Goal: Navigation & Orientation: Find specific page/section

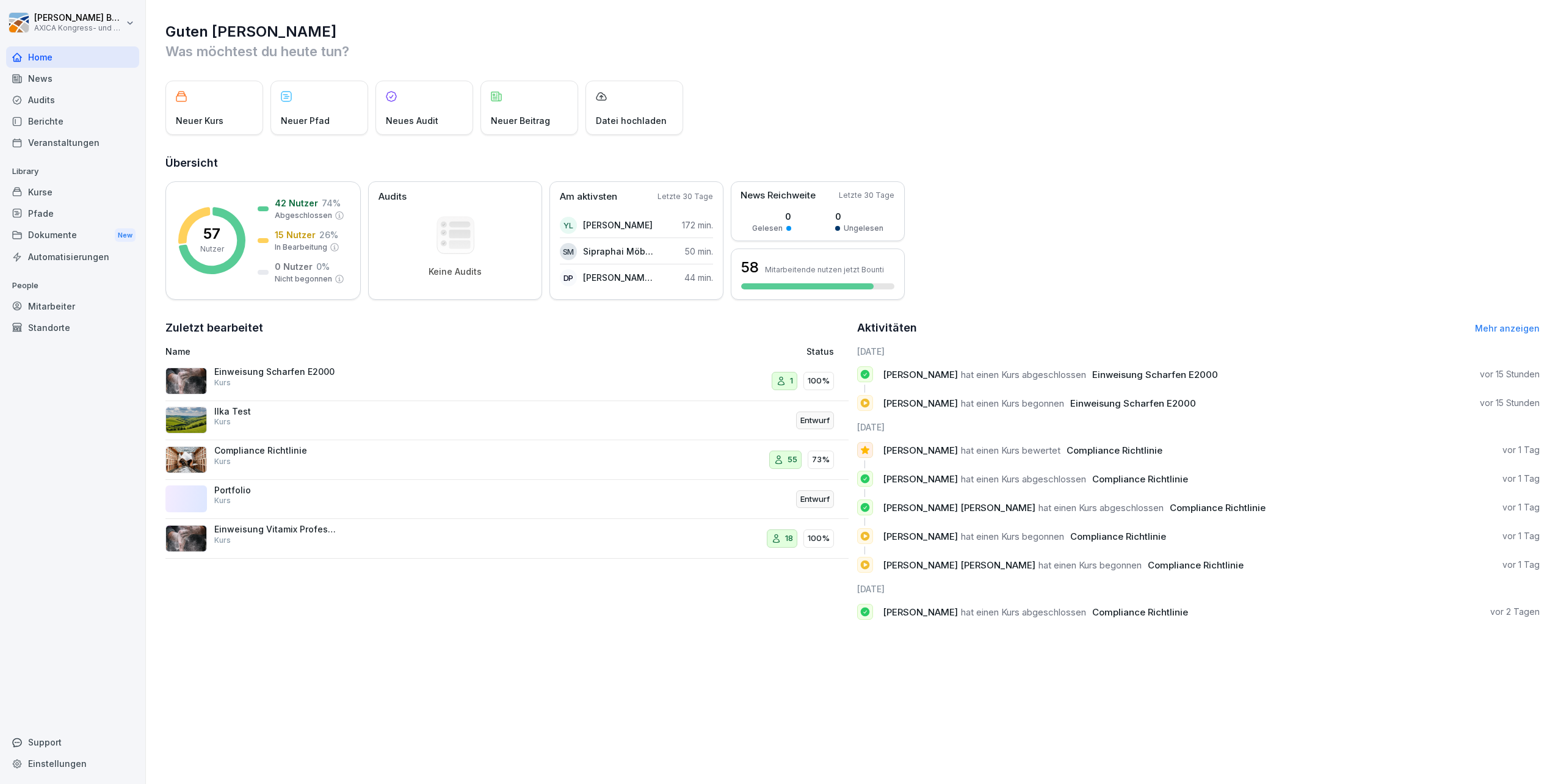
click at [40, 188] on div "Kurse" at bounding box center [73, 192] width 133 height 21
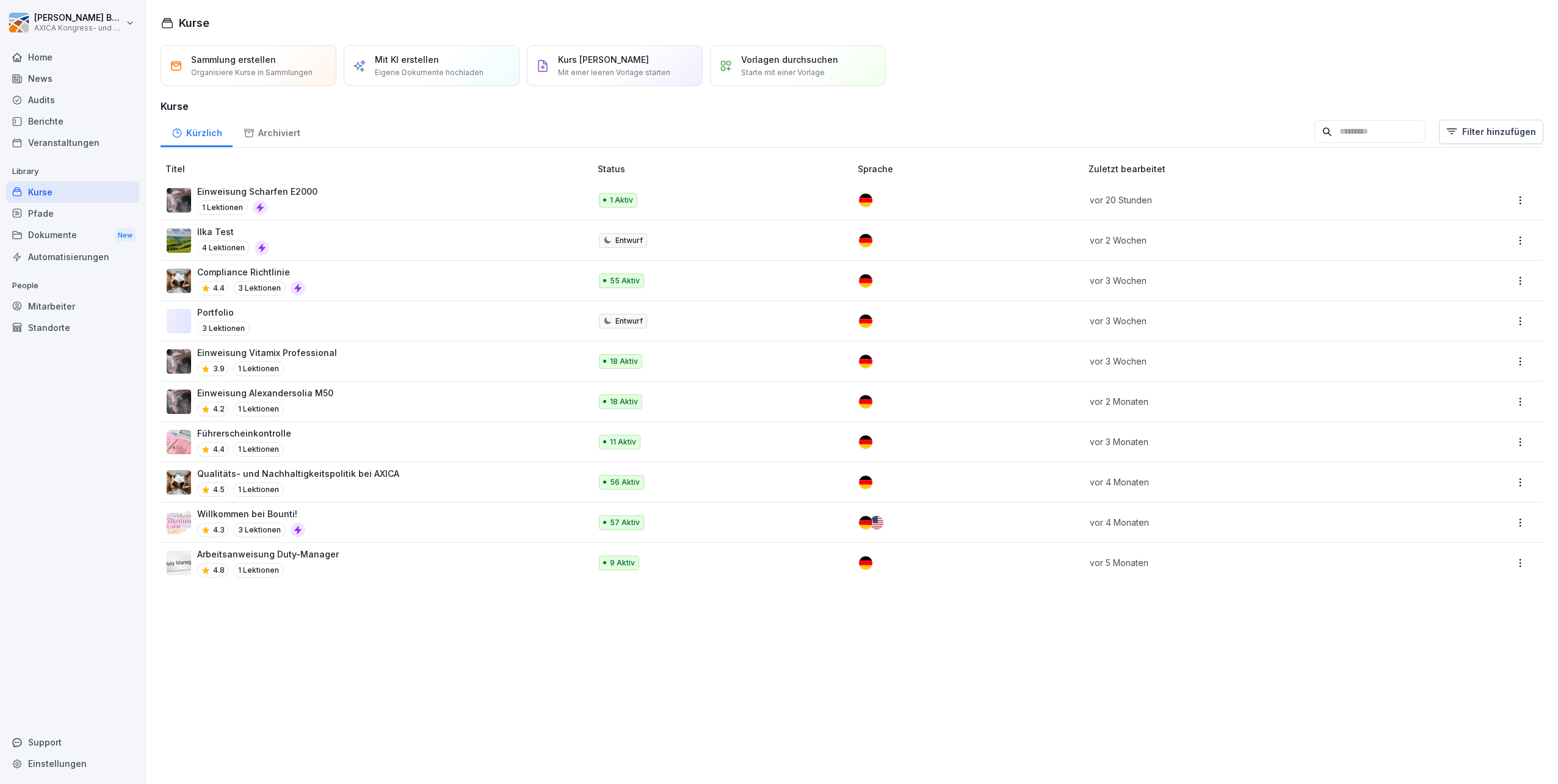
click at [412, 363] on div "Einweisung Vitamix Professional 3.9 1 Lektionen" at bounding box center [373, 361] width 411 height 30
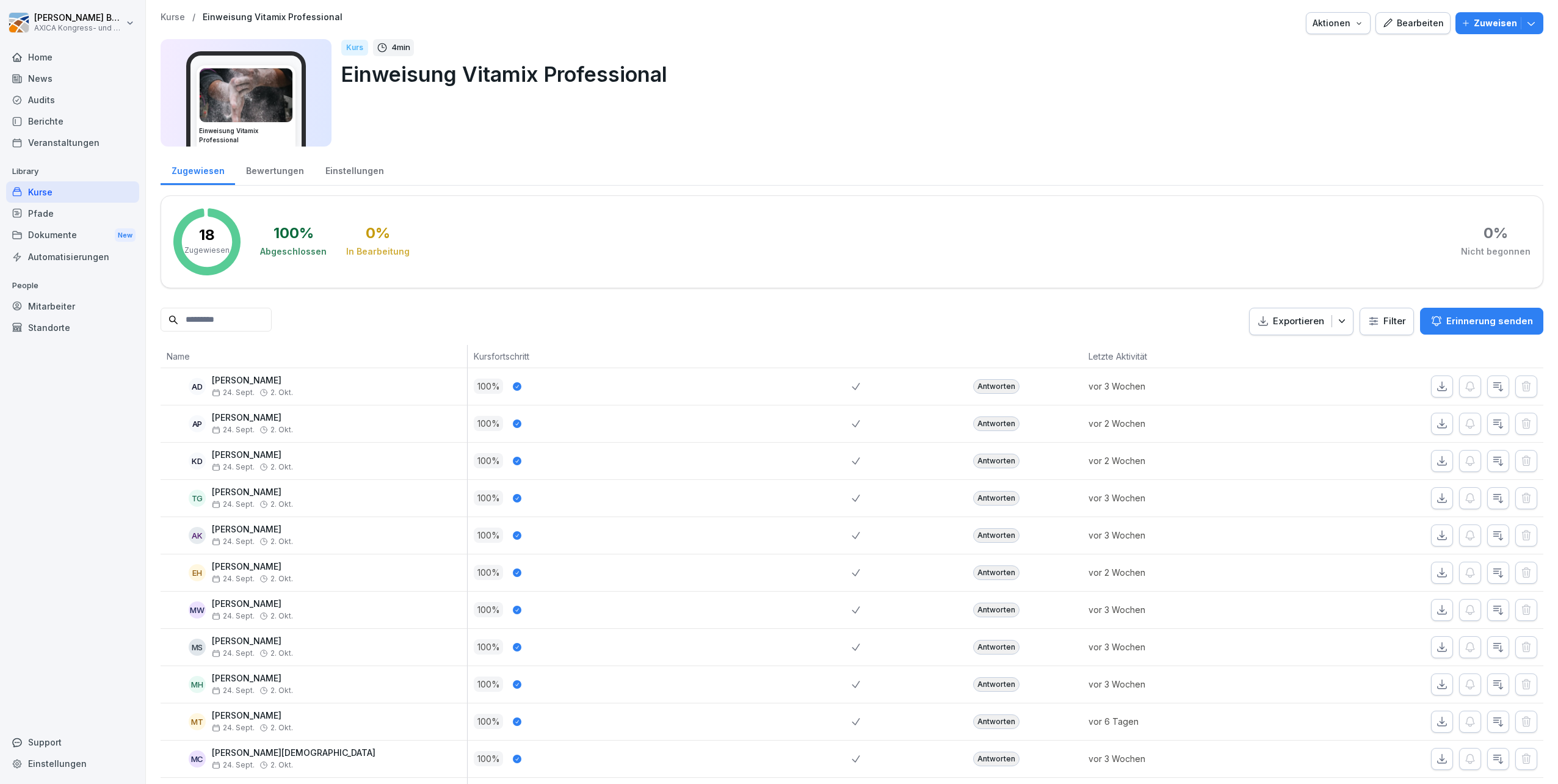
click at [284, 176] on div "Bewertungen" at bounding box center [275, 169] width 80 height 31
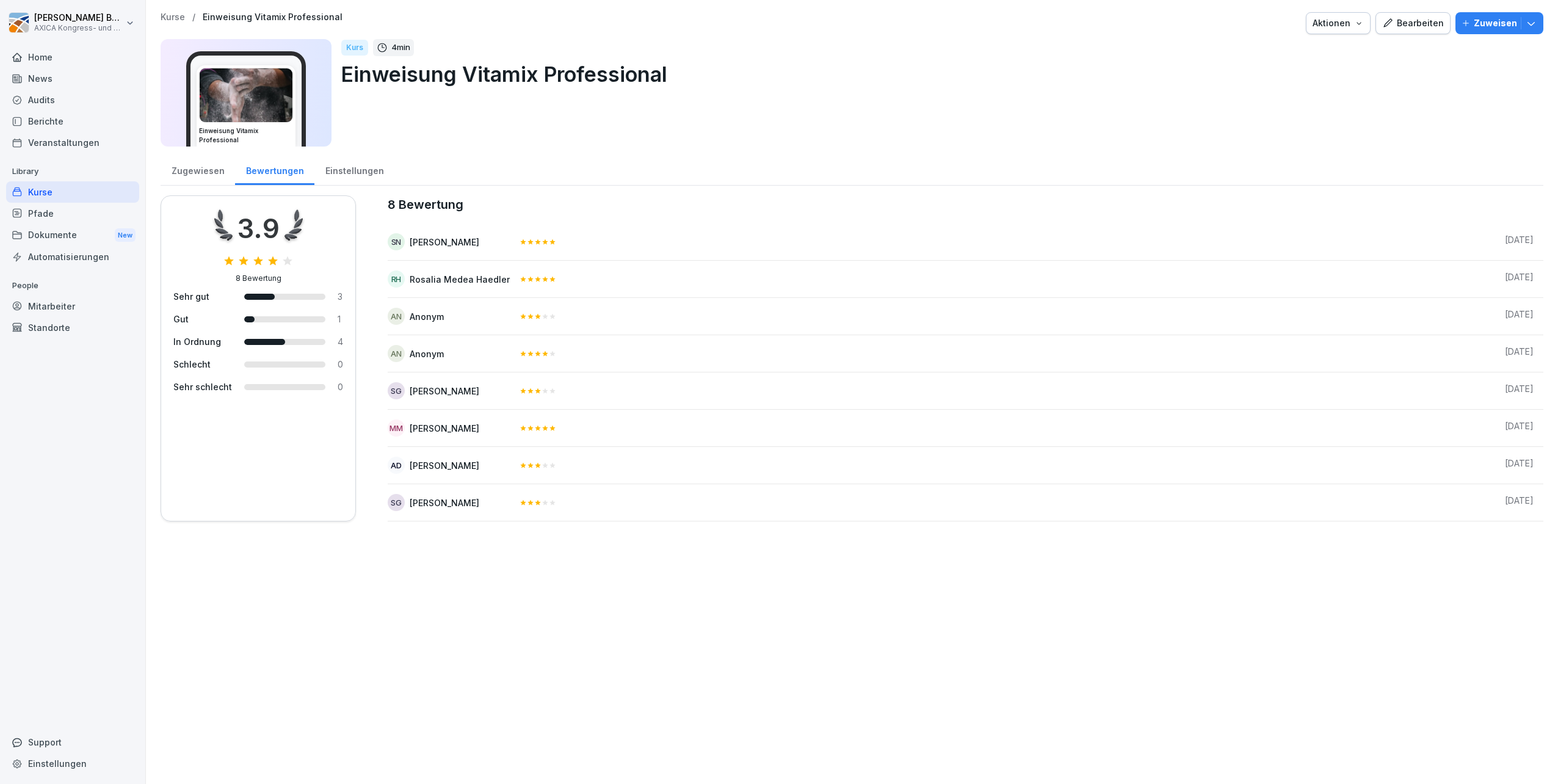
click at [364, 169] on div "Einstellungen" at bounding box center [354, 169] width 80 height 31
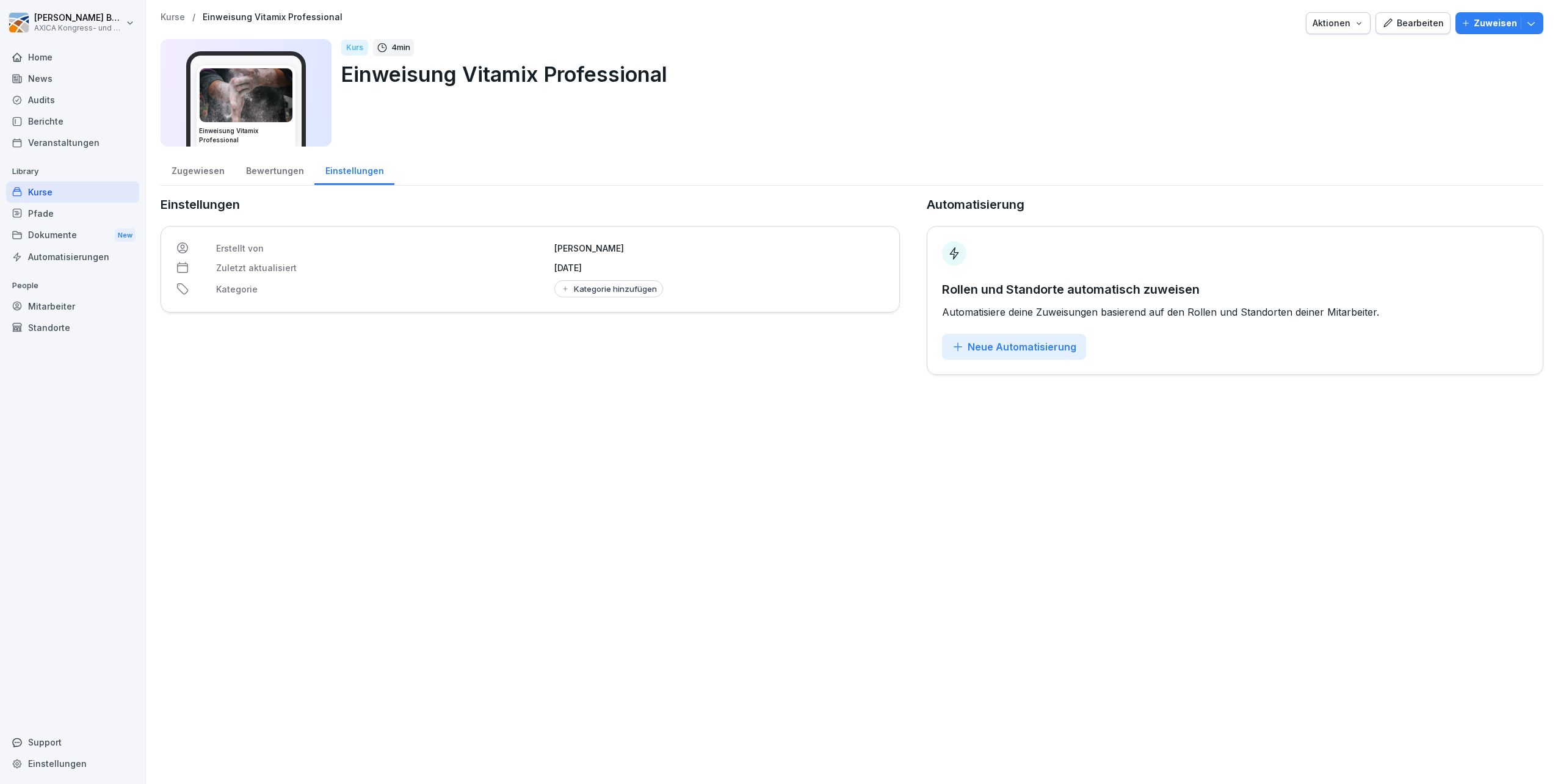
click at [193, 172] on div "Zugewiesen" at bounding box center [198, 169] width 75 height 31
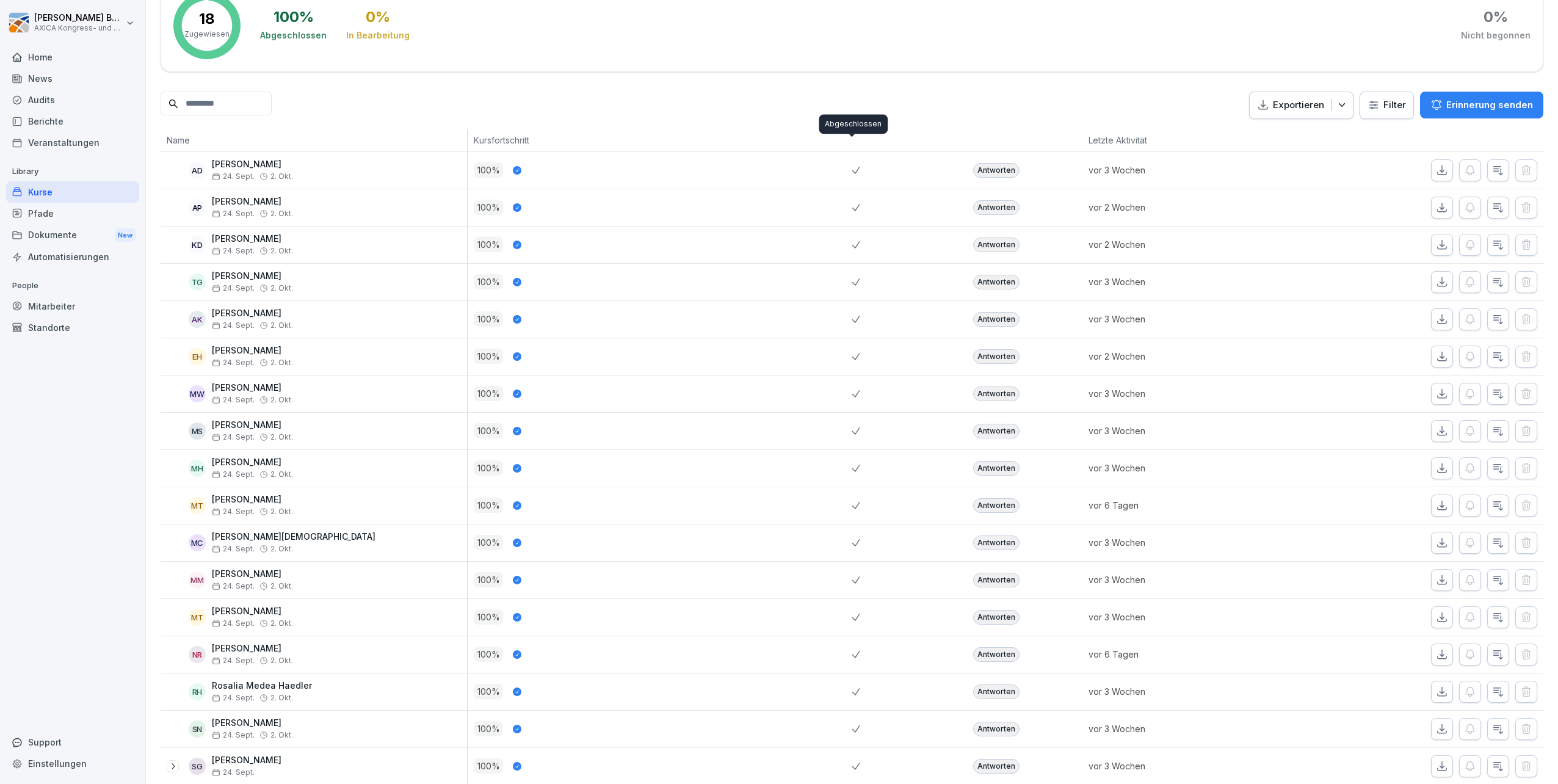
scroll to position [280, 0]
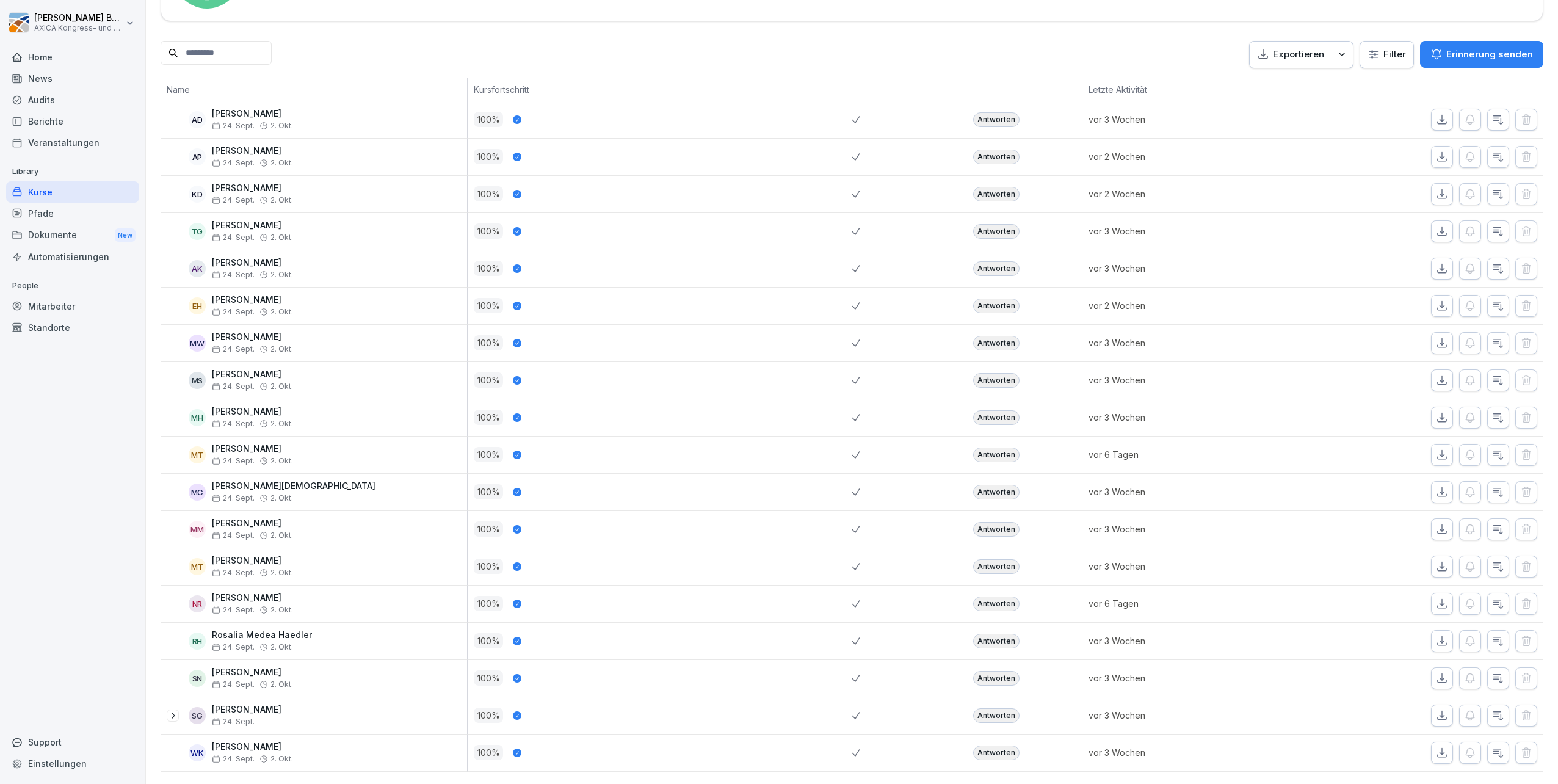
click at [171, 711] on icon at bounding box center [173, 716] width 10 height 10
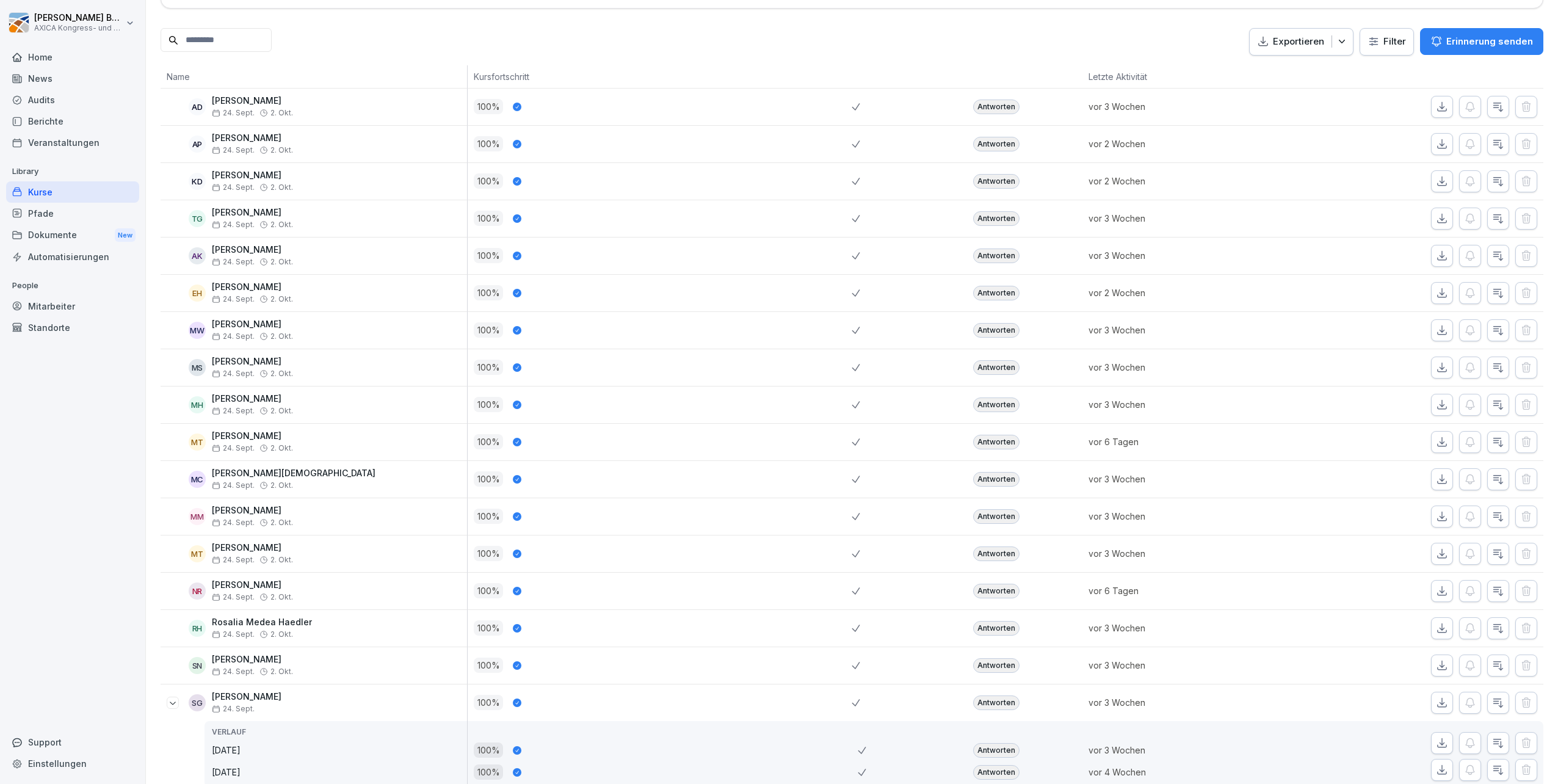
click at [171, 699] on icon at bounding box center [173, 703] width 10 height 10
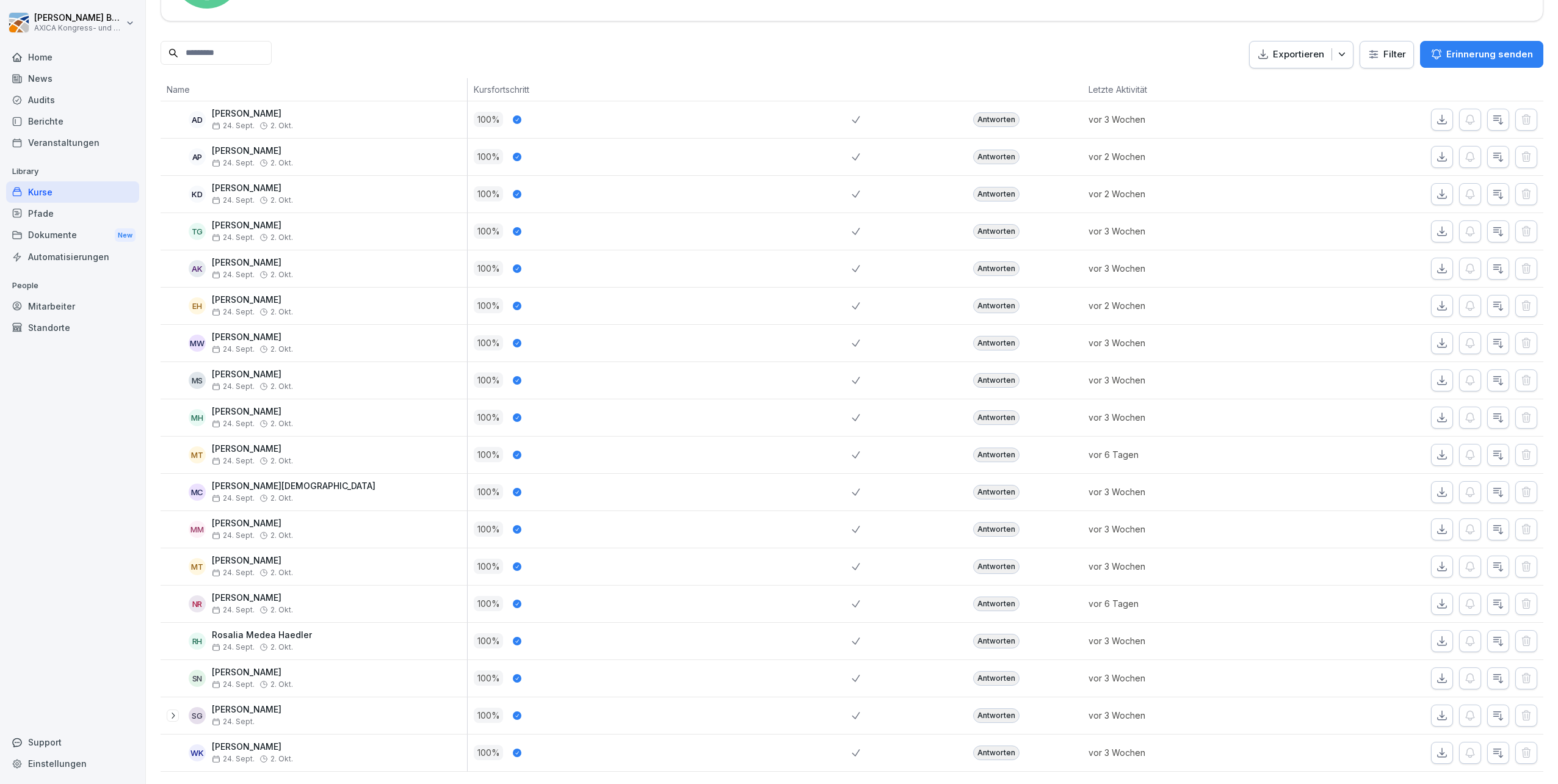
click at [33, 196] on div "Kurse" at bounding box center [73, 192] width 133 height 21
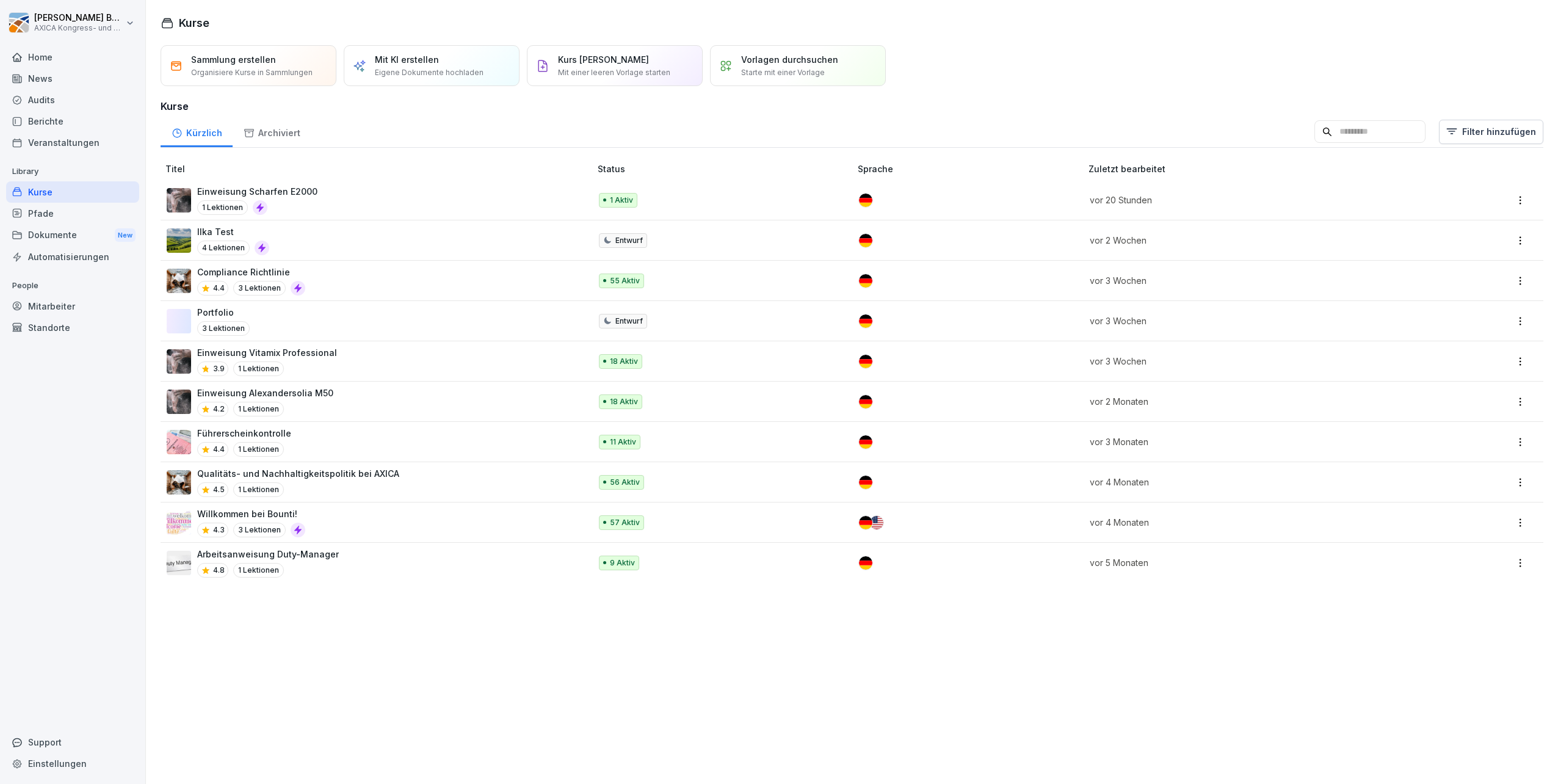
click at [307, 351] on p "Einweisung Vitamix Professional" at bounding box center [267, 352] width 140 height 13
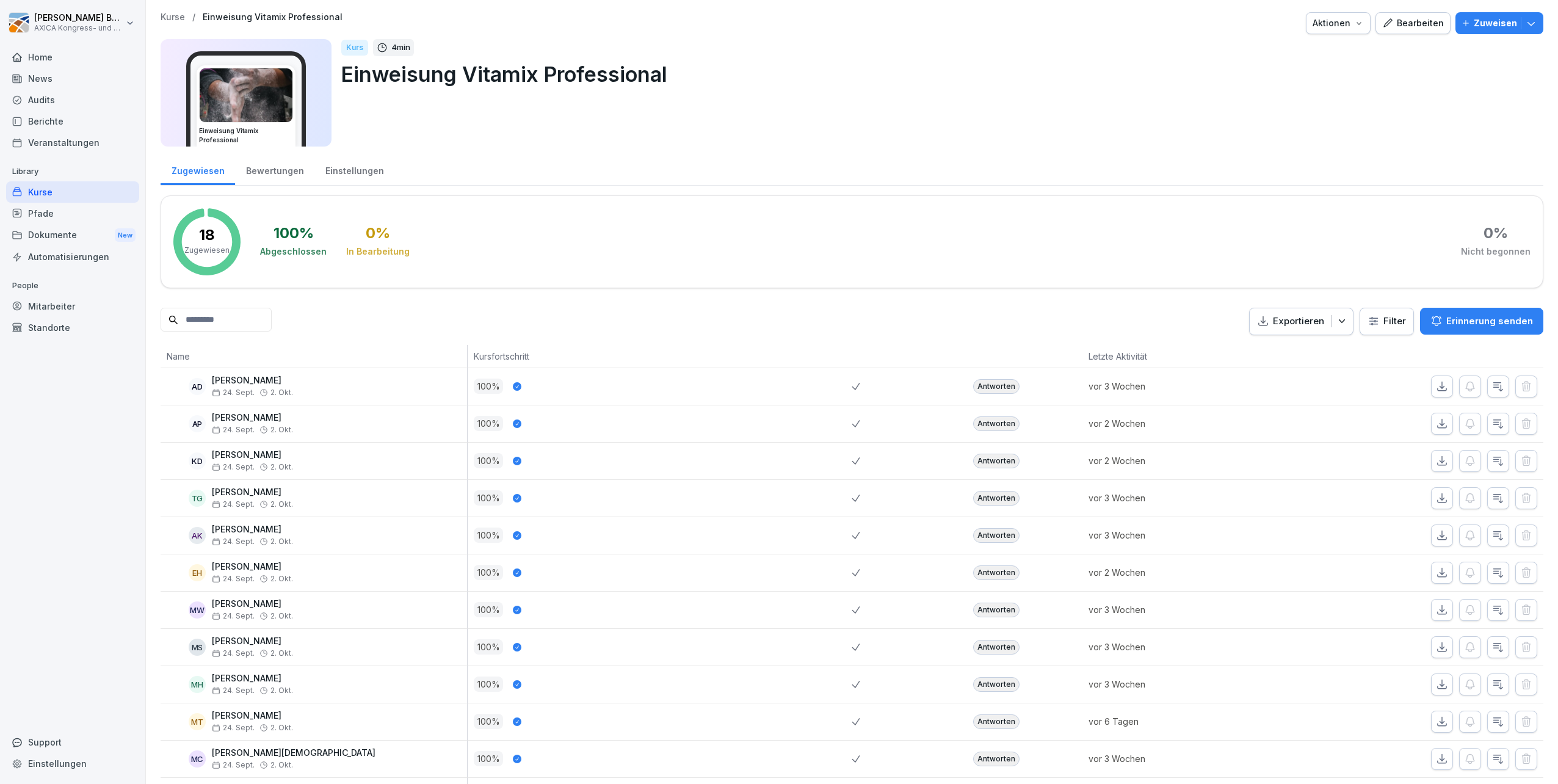
click at [336, 167] on div "Einstellungen" at bounding box center [354, 169] width 80 height 31
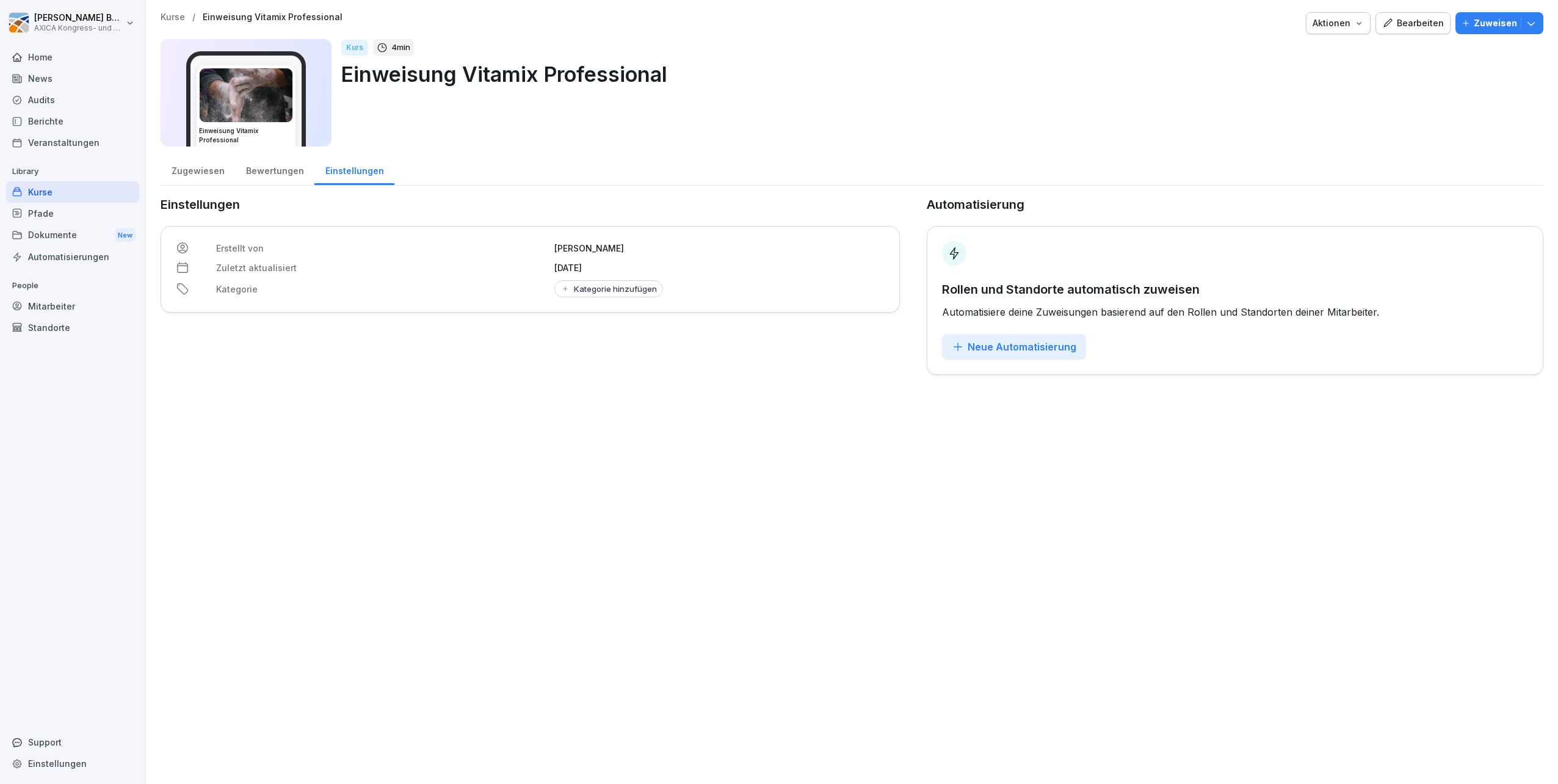
click at [118, 193] on div "Kurse" at bounding box center [73, 192] width 133 height 21
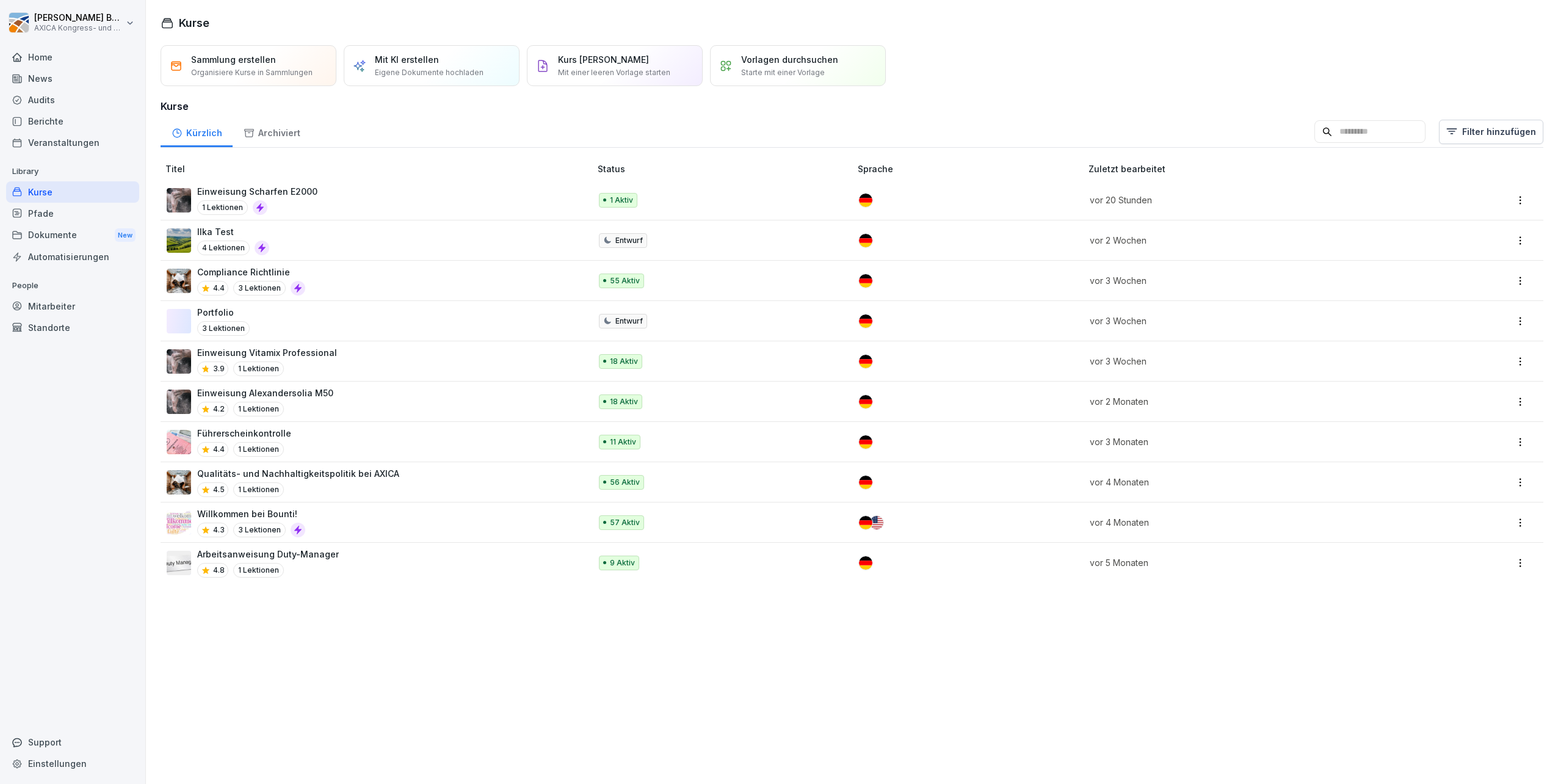
click at [315, 396] on p "Einweisung Alexandersolia M50" at bounding box center [265, 393] width 136 height 13
